Goal: Task Accomplishment & Management: Complete application form

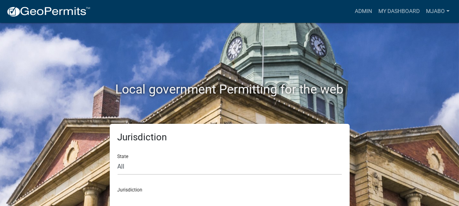
scroll to position [17, 0]
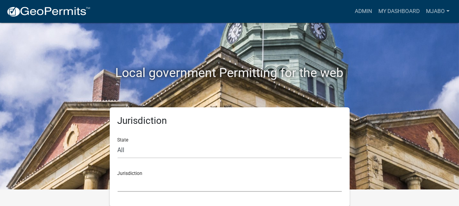
click at [151, 186] on select "[GEOGRAPHIC_DATA], [US_STATE] [GEOGRAPHIC_DATA], [US_STATE][PERSON_NAME][GEOGRA…" at bounding box center [230, 184] width 224 height 16
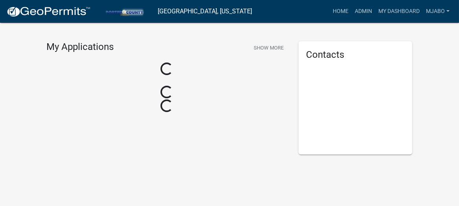
scroll to position [17, 0]
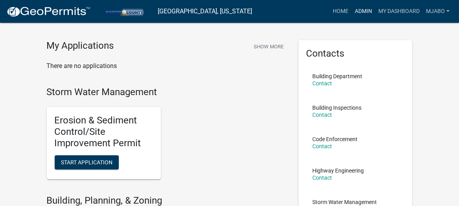
click at [364, 11] on link "Admin" at bounding box center [363, 11] width 24 height 15
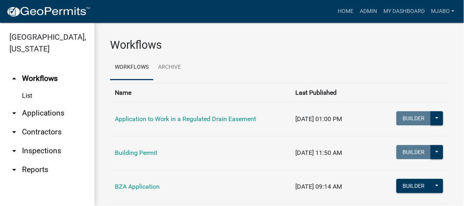
click at [29, 88] on link "List" at bounding box center [47, 96] width 94 height 16
click at [43, 104] on link "arrow_drop_down Applications" at bounding box center [47, 113] width 94 height 19
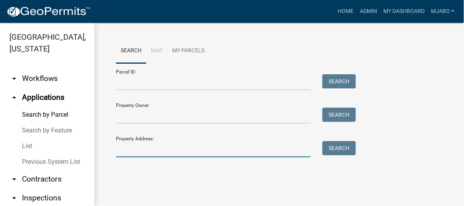
click at [154, 152] on input "Property Address:" at bounding box center [213, 149] width 195 height 16
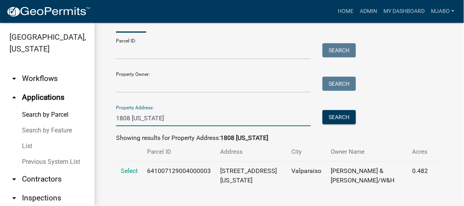
scroll to position [37, 0]
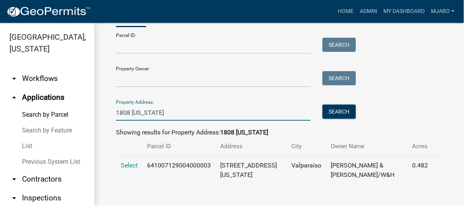
type input "1808 [US_STATE]"
click at [127, 165] on span "Select" at bounding box center [129, 165] width 17 height 7
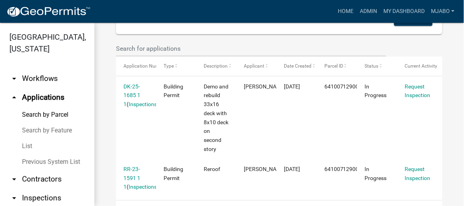
scroll to position [220, 0]
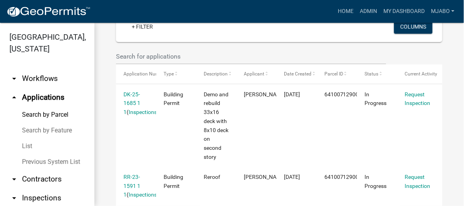
click at [134, 101] on link "DK-25-1685 1 1" at bounding box center [131, 103] width 17 height 24
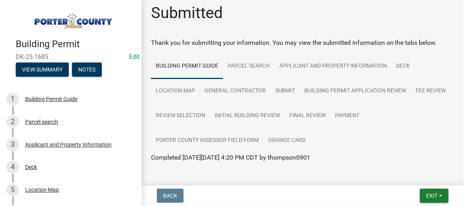
scroll to position [5, 0]
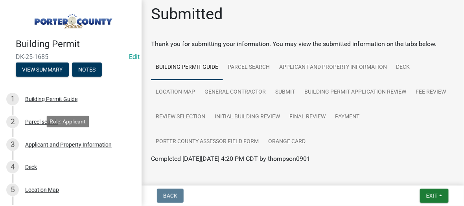
click at [67, 145] on div "Applicant and Property Information" at bounding box center [68, 145] width 86 height 6
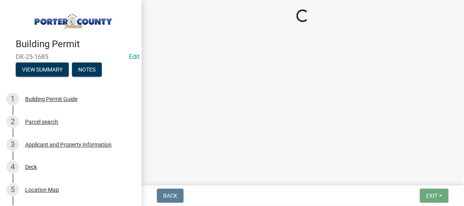
select select "6f5aa9ae-62ac-41bd-979a-9c71eae504cc"
select select "01d57b5a-7eb0-4072-b175-354c87f771f4"
select select "c8d9bed4-fb8e-49e4-81c1-b9d22bb8efef"
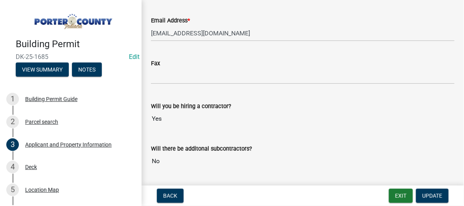
scroll to position [1258, 0]
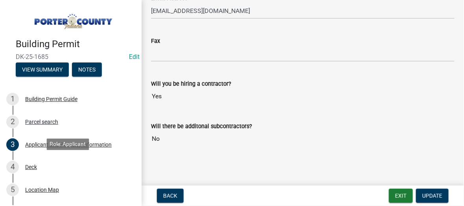
click at [32, 166] on div "Deck" at bounding box center [31, 167] width 12 height 6
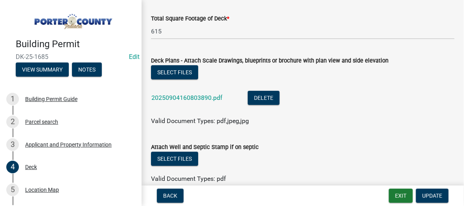
scroll to position [806, 0]
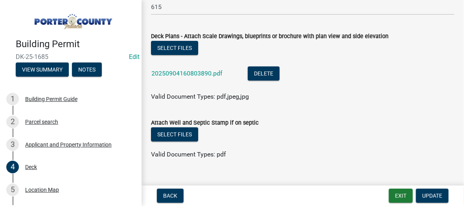
click at [182, 74] on link "20250904160803890.pdf" at bounding box center [186, 73] width 71 height 7
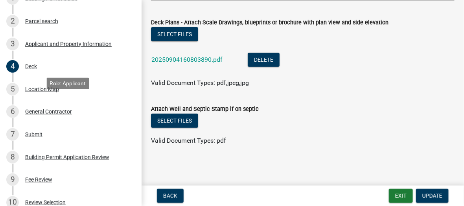
scroll to position [106, 0]
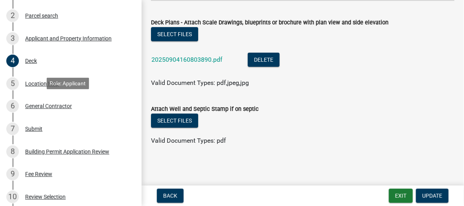
click at [51, 108] on div "General Contractor" at bounding box center [48, 106] width 47 height 6
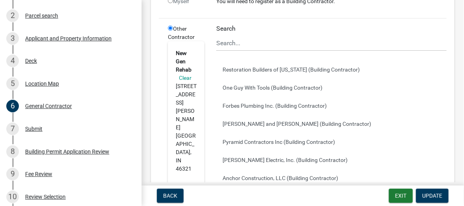
scroll to position [87, 0]
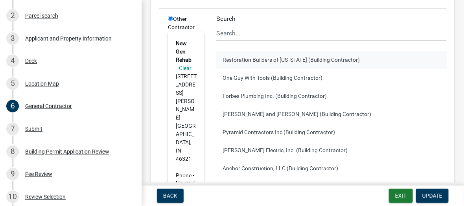
click at [263, 59] on button "Restoration Builders of [US_STATE] (Building Contractor)" at bounding box center [331, 60] width 230 height 18
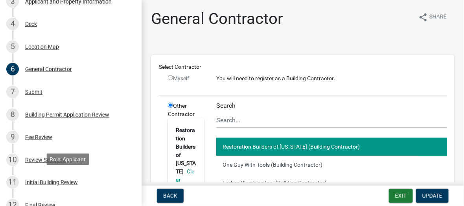
scroll to position [177, 0]
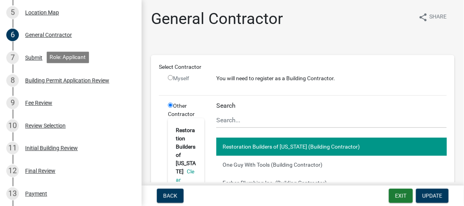
click at [80, 79] on div "Building Permit Application Review" at bounding box center [67, 81] width 84 height 6
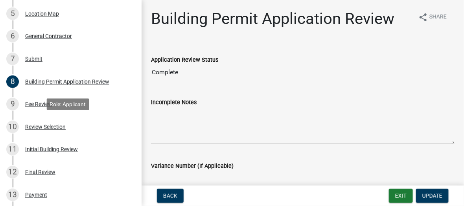
scroll to position [176, 0]
click at [30, 127] on div "Review Selection" at bounding box center [45, 128] width 40 height 6
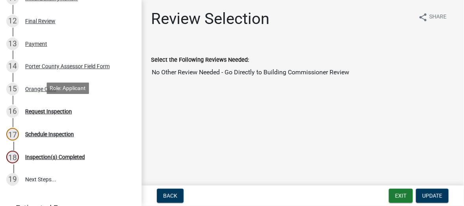
scroll to position [327, 0]
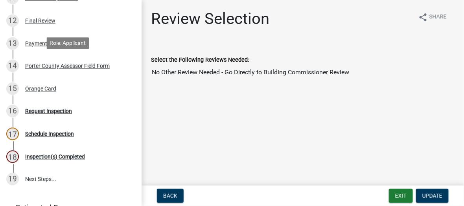
click at [75, 66] on div "Porter County Assessor Field Form" at bounding box center [67, 66] width 85 height 6
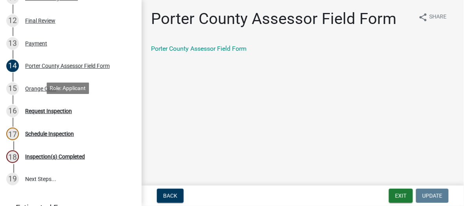
click at [51, 108] on div "Request Inspection" at bounding box center [48, 111] width 47 height 6
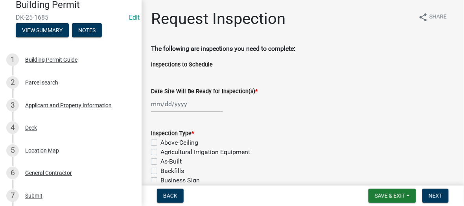
scroll to position [49, 0]
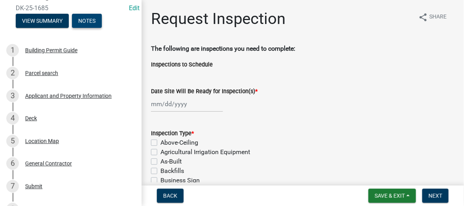
click at [88, 18] on button "Notes" at bounding box center [87, 21] width 30 height 14
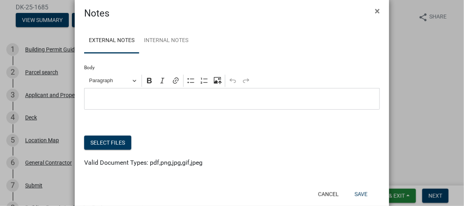
scroll to position [0, 0]
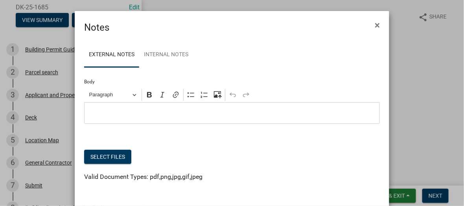
click at [376, 24] on span "×" at bounding box center [377, 25] width 5 height 11
